Goal: Obtain resource: Obtain resource

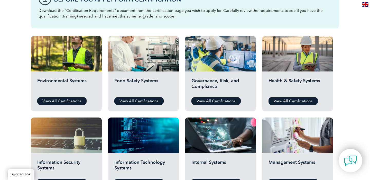
scroll to position [170, 0]
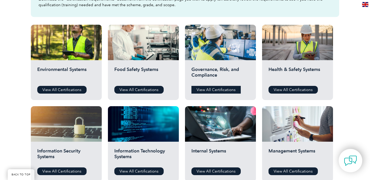
click at [225, 88] on link "View All Certifications" at bounding box center [215, 90] width 49 height 8
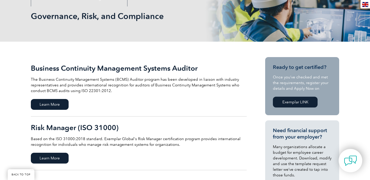
scroll to position [80, 0]
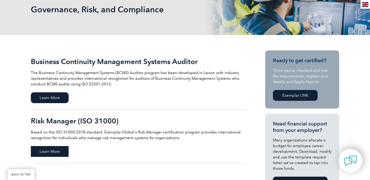
click at [59, 149] on span "Learn More" at bounding box center [50, 151] width 38 height 11
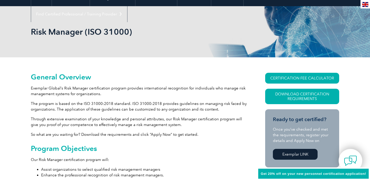
scroll to position [77, 0]
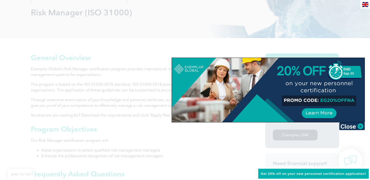
click at [176, 45] on div at bounding box center [185, 90] width 370 height 180
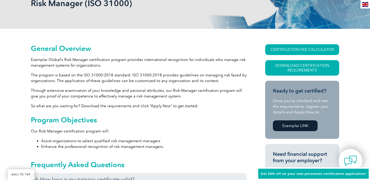
scroll to position [90, 0]
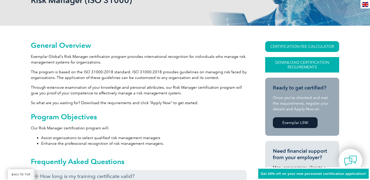
click at [308, 65] on link "Download Certification Requirements" at bounding box center [302, 64] width 74 height 15
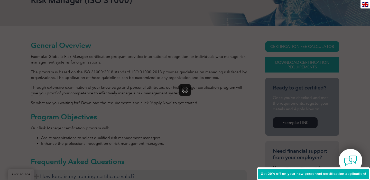
scroll to position [0, 0]
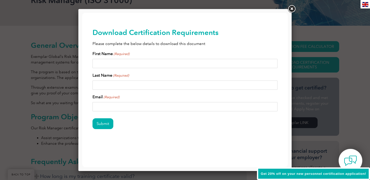
click at [156, 63] on input "First Name (Required)" at bounding box center [184, 63] width 185 height 9
type input "subhash"
type input "chand"
type input "subhash.g@ascentbusiness.com"
click at [108, 125] on input "Submit" at bounding box center [102, 123] width 21 height 11
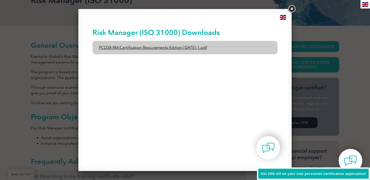
click at [206, 49] on link "PCD38-RM-Certification-Requirements-Edition-1-June-2020-1.pdf" at bounding box center [184, 47] width 185 height 13
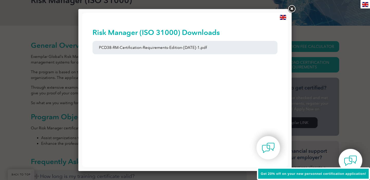
click at [291, 9] on link at bounding box center [291, 8] width 9 height 9
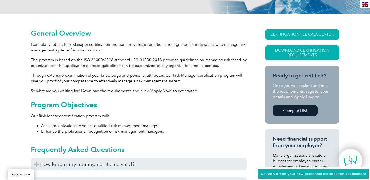
scroll to position [103, 0]
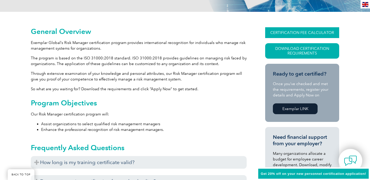
click at [298, 32] on link "CERTIFICATION FEE CALCULATOR" at bounding box center [302, 32] width 74 height 11
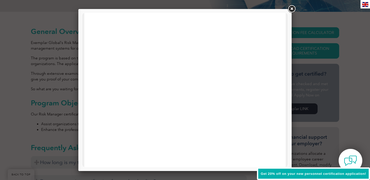
scroll to position [245, 0]
click at [294, 8] on link at bounding box center [291, 8] width 9 height 9
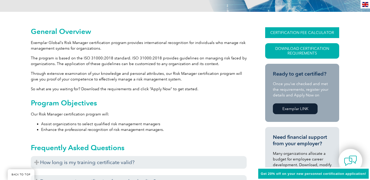
click at [296, 31] on link "CERTIFICATION FEE CALCULATOR" at bounding box center [302, 32] width 74 height 11
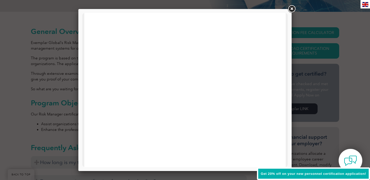
scroll to position [0, 0]
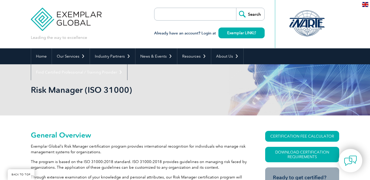
scroll to position [103, 0]
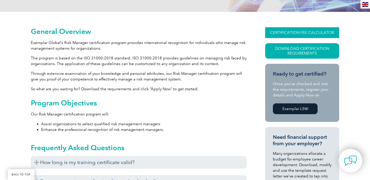
click at [291, 32] on link "CERTIFICATION FEE CALCULATOR" at bounding box center [302, 32] width 74 height 11
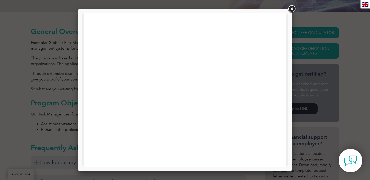
scroll to position [245, 0]
click at [291, 10] on link at bounding box center [291, 8] width 9 height 9
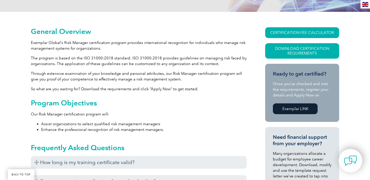
scroll to position [0, 0]
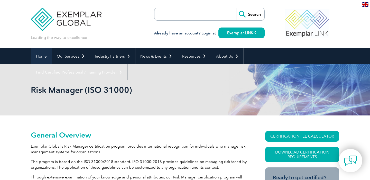
click at [39, 59] on link "Home" at bounding box center [41, 56] width 21 height 16
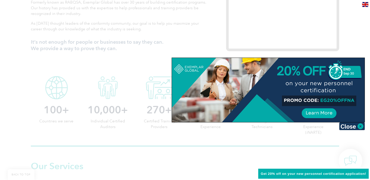
scroll to position [209, 0]
click at [138, 80] on div at bounding box center [185, 90] width 370 height 180
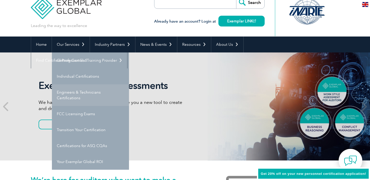
scroll to position [11, 0]
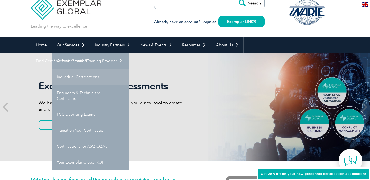
click at [89, 81] on link "Individual Certifications" at bounding box center [90, 77] width 77 height 16
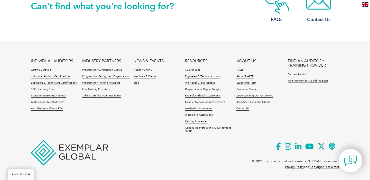
scroll to position [559, 0]
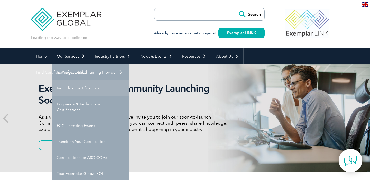
click at [79, 92] on link "Individual Certifications" at bounding box center [90, 88] width 77 height 16
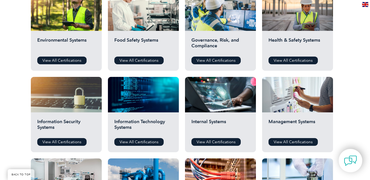
scroll to position [209, 0]
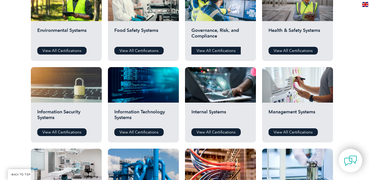
click at [229, 51] on link "View All Certifications" at bounding box center [215, 51] width 49 height 8
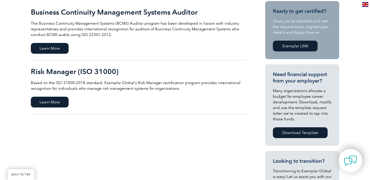
scroll to position [129, 0]
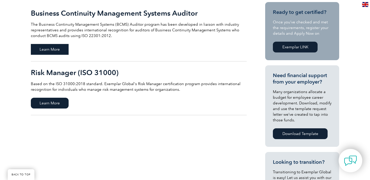
click at [63, 51] on span "Learn More" at bounding box center [50, 49] width 38 height 11
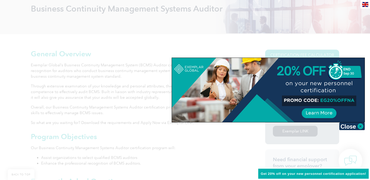
scroll to position [81, 0]
click at [149, 128] on div at bounding box center [185, 90] width 370 height 180
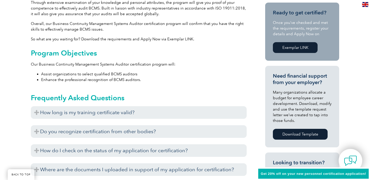
scroll to position [166, 0]
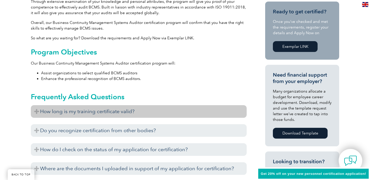
click at [54, 115] on h3 "How long is my training certificate valid?" at bounding box center [139, 111] width 216 height 13
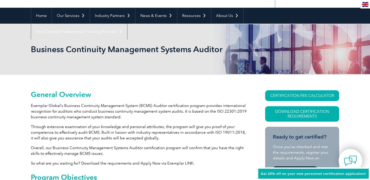
scroll to position [0, 0]
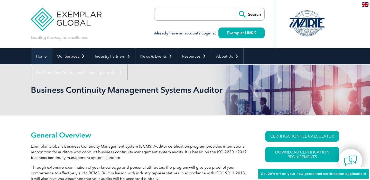
click at [43, 55] on link "Home" at bounding box center [41, 56] width 21 height 16
